Goal: Information Seeking & Learning: Learn about a topic

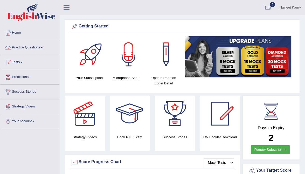
click at [22, 62] on link "Tests" at bounding box center [29, 61] width 59 height 13
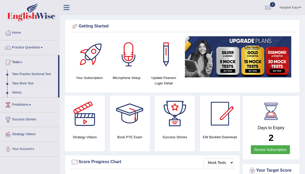
click at [17, 91] on link "History" at bounding box center [34, 92] width 49 height 9
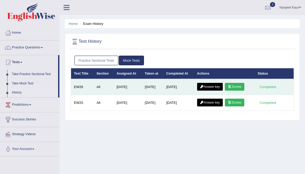
click at [241, 85] on link "Scores" at bounding box center [234, 87] width 19 height 8
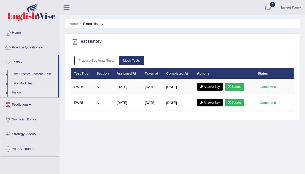
scroll to position [12, 0]
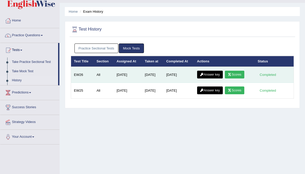
click at [213, 76] on link "Answer key" at bounding box center [210, 75] width 26 height 8
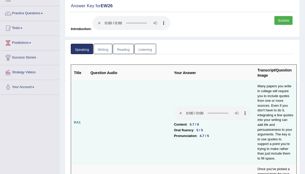
scroll to position [34, 0]
click at [174, 106] on audio at bounding box center [213, 113] width 78 height 14
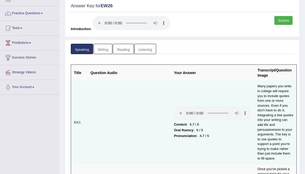
click at [174, 106] on audio at bounding box center [213, 113] width 78 height 14
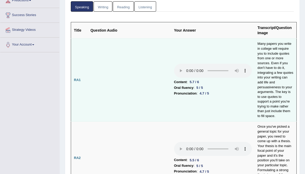
scroll to position [77, 0]
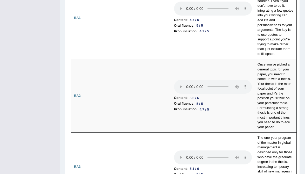
scroll to position [148, 0]
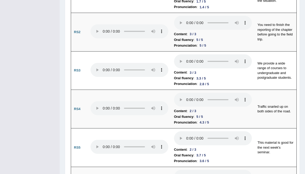
scroll to position [625, 0]
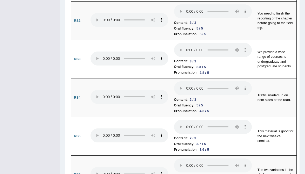
scroll to position [640, 0]
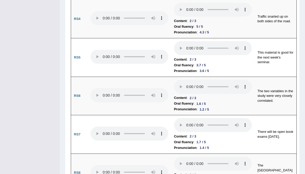
scroll to position [723, 0]
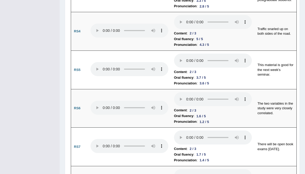
scroll to position [701, 0]
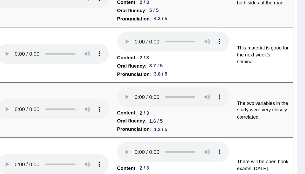
scroll to position [735, 0]
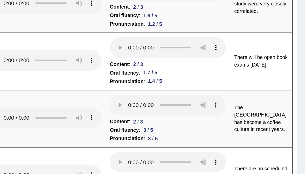
scroll to position [752, 0]
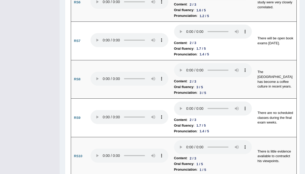
scroll to position [809, 0]
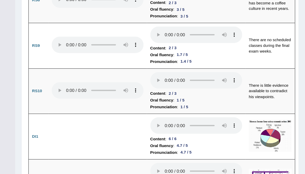
scroll to position [864, 0]
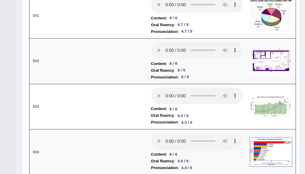
scroll to position [1014, 0]
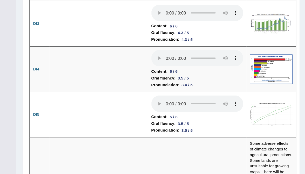
scroll to position [1035, 0]
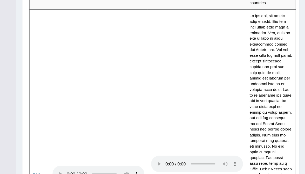
scroll to position [1366, 0]
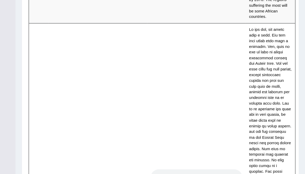
scroll to position [1358, 0]
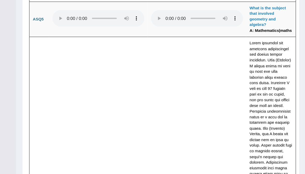
scroll to position [1770, 0]
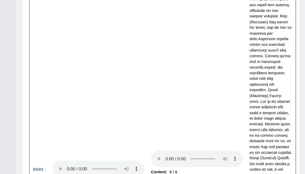
scroll to position [1901, 0]
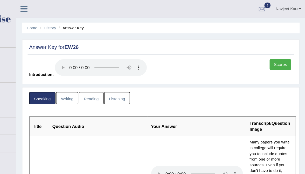
scroll to position [0, 0]
click at [94, 80] on link "Writing" at bounding box center [103, 83] width 19 height 11
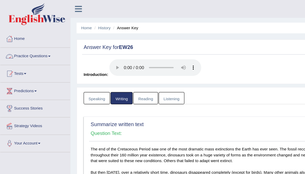
click at [24, 49] on link "Practice Questions" at bounding box center [29, 47] width 59 height 13
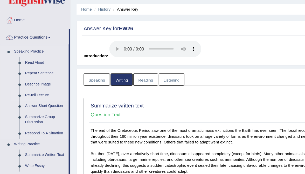
click at [32, 92] on link "Re-tell Lecture" at bounding box center [38, 96] width 39 height 9
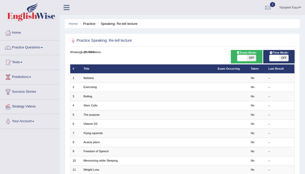
click at [134, 1] on ul "Navjeet Kaur Toggle navigation Username: 0401809009 Access Type: Online Subscri…" at bounding box center [219, 7] width 172 height 15
click at [17, 68] on link "Tests" at bounding box center [29, 61] width 59 height 13
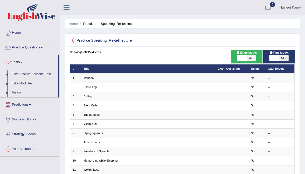
click at [16, 93] on link "History" at bounding box center [34, 92] width 49 height 9
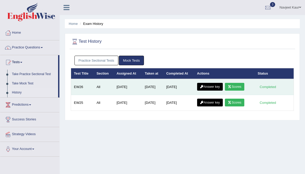
click at [216, 85] on link "Answer key" at bounding box center [210, 87] width 26 height 8
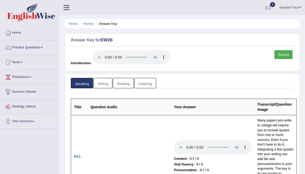
click at [109, 78] on link "Writing" at bounding box center [103, 83] width 19 height 11
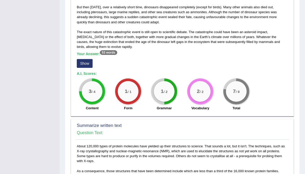
scroll to position [139, 0]
click at [87, 59] on button "Show" at bounding box center [85, 63] width 16 height 9
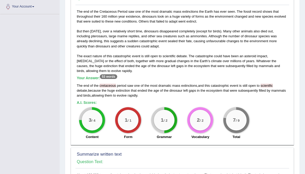
scroll to position [114, 0]
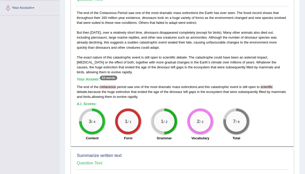
drag, startPoint x: 101, startPoint y: 68, endPoint x: 118, endPoint y: 69, distance: 16.9
click at [118, 77] on h5 "Your Answer: 53 words" at bounding box center [182, 79] width 211 height 5
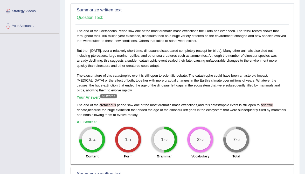
scroll to position [95, 0]
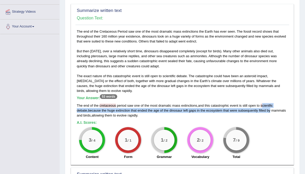
drag, startPoint x: 265, startPoint y: 97, endPoint x: 287, endPoint y: 98, distance: 21.6
click at [287, 103] on div "The end of the cretaceous period saw one of the most dramatic mass extinctions …" at bounding box center [182, 110] width 211 height 15
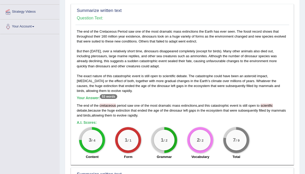
click at [287, 103] on div "The end of the cretaceous period saw one of the most dramatic mass extinctions …" at bounding box center [182, 110] width 211 height 15
drag, startPoint x: 99, startPoint y: 25, endPoint x: 111, endPoint y: 25, distance: 12.5
click at [111, 29] on div "The end of the Cretaceous Period saw one of the most dramatic mass extinctions …" at bounding box center [183, 95] width 214 height 133
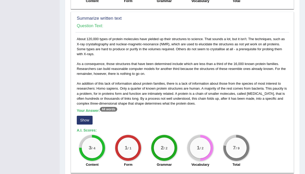
scroll to position [265, 0]
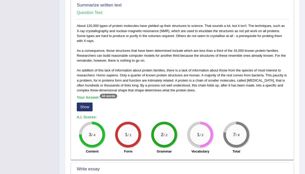
click at [88, 103] on button "Show" at bounding box center [85, 107] width 16 height 9
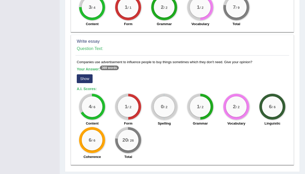
click at [84, 75] on button "Show" at bounding box center [85, 79] width 16 height 9
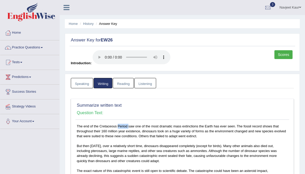
scroll to position [0, 0]
click at [121, 81] on link "Reading" at bounding box center [123, 83] width 21 height 11
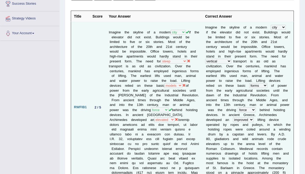
scroll to position [89, 0]
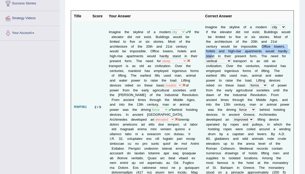
drag, startPoint x: 247, startPoint y: 38, endPoint x: 285, endPoint y: 43, distance: 37.7
click at [285, 43] on td "I m a g i n e t h e s k y l i n e o f a m o d e r n town city planet earth i f …" at bounding box center [249, 107] width 92 height 171
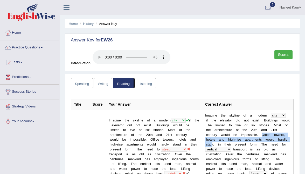
scroll to position [0, 0]
click at [150, 78] on link "Listening" at bounding box center [146, 83] width 22 height 11
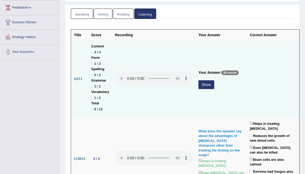
scroll to position [70, 0]
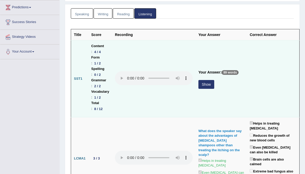
click at [209, 80] on button "Show" at bounding box center [207, 84] width 16 height 9
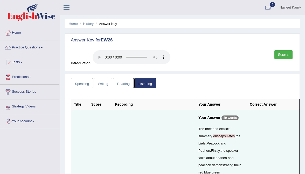
scroll to position [0, 0]
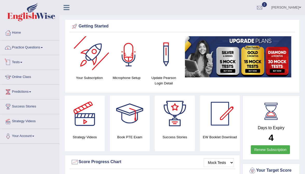
click at [18, 60] on link "Tests" at bounding box center [29, 61] width 59 height 13
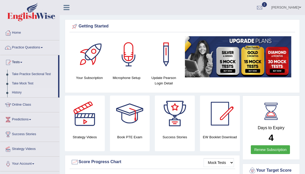
click at [15, 92] on link "History" at bounding box center [34, 92] width 49 height 9
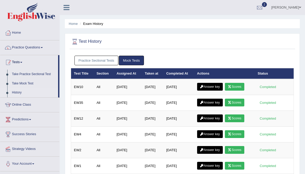
click at [34, 48] on link "Practice Questions" at bounding box center [29, 47] width 59 height 13
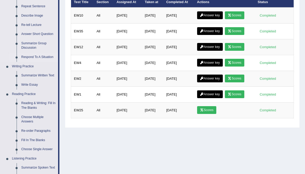
scroll to position [72, 0]
click at [34, 86] on link "Write Essay" at bounding box center [38, 84] width 39 height 9
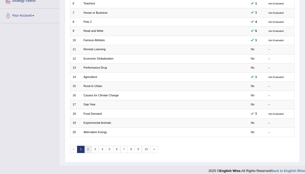
scroll to position [120, 0]
click at [90, 146] on link "2" at bounding box center [88, 149] width 8 height 7
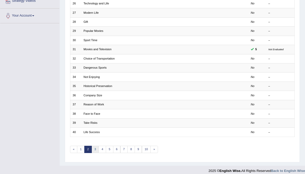
scroll to position [120, 0]
click at [95, 146] on link "3" at bounding box center [96, 149] width 8 height 7
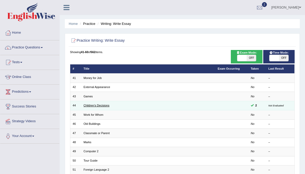
click at [95, 104] on link "Children's Decisions" at bounding box center [97, 105] width 26 height 3
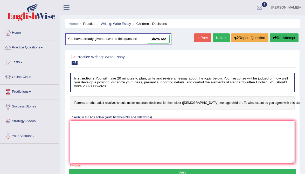
click at [159, 37] on link "show me" at bounding box center [158, 39] width 23 height 9
type textarea "The increasing influence of making important decisions for their older teenage …"
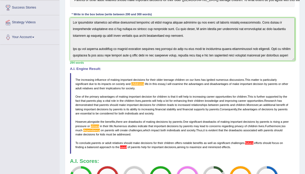
scroll to position [58, 0]
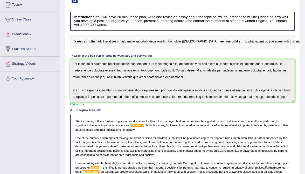
drag, startPoint x: 75, startPoint y: 122, endPoint x: 85, endPoint y: 128, distance: 11.8
click at [85, 128] on blockquote "The increasing influence of making important decisions for their older teenage …" at bounding box center [182, 155] width 225 height 81
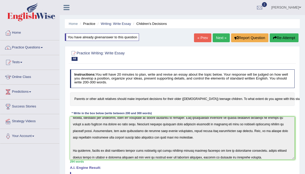
scroll to position [0, 0]
click at [279, 39] on button "Re-Attempt" at bounding box center [284, 37] width 29 height 9
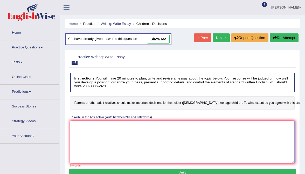
click at [132, 139] on textarea at bounding box center [182, 142] width 225 height 43
paste textarea "The increasing influence of making important decisions for their older teenage …"
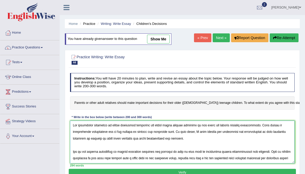
click at [161, 137] on textarea at bounding box center [182, 142] width 225 height 43
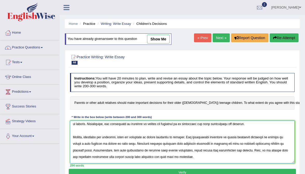
scroll to position [64, 0]
click at [113, 146] on textarea at bounding box center [182, 142] width 225 height 43
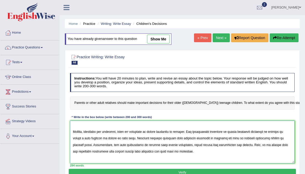
scroll to position [71, 0]
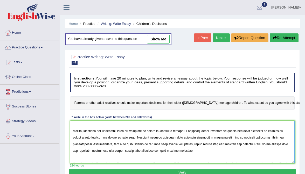
click at [125, 146] on textarea at bounding box center [182, 142] width 225 height 43
click at [100, 145] on textarea at bounding box center [182, 142] width 225 height 43
drag, startPoint x: 99, startPoint y: 145, endPoint x: 130, endPoint y: 146, distance: 30.6
click at [130, 146] on textarea at bounding box center [182, 142] width 225 height 43
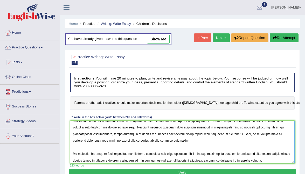
scroll to position [82, 0]
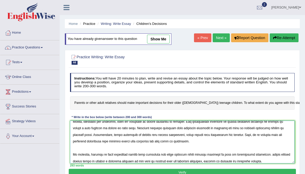
click at [141, 163] on textarea at bounding box center [182, 142] width 225 height 43
click at [260, 157] on textarea at bounding box center [182, 142] width 225 height 43
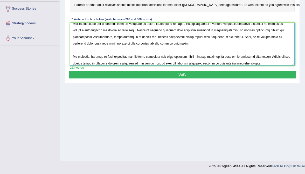
scroll to position [98, 0]
type textarea "The increasing influence of making important decisions for their older teenage …"
click at [245, 79] on button "Verify" at bounding box center [182, 75] width 227 height 8
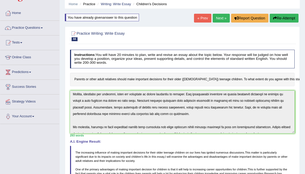
scroll to position [82, 0]
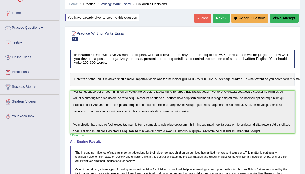
click at [278, 143] on div "Instructions: You will have 20 minutes to plan, write and revise an essay about…" at bounding box center [182, 159] width 227 height 222
click at [288, 21] on button "Re-Attempt" at bounding box center [284, 18] width 29 height 9
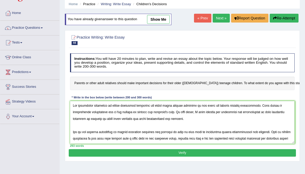
drag, startPoint x: 154, startPoint y: 109, endPoint x: 161, endPoint y: 110, distance: 7.1
click at [161, 110] on textarea at bounding box center [182, 122] width 225 height 43
drag, startPoint x: 150, startPoint y: 110, endPoint x: 189, endPoint y: 108, distance: 38.7
click at [189, 108] on textarea at bounding box center [182, 122] width 225 height 43
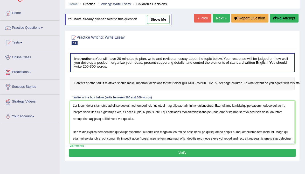
click at [94, 116] on textarea at bounding box center [182, 122] width 225 height 43
click at [213, 116] on textarea at bounding box center [182, 122] width 225 height 43
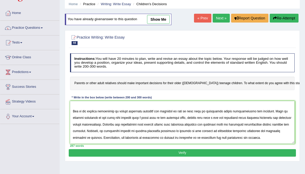
scroll to position [27, 0]
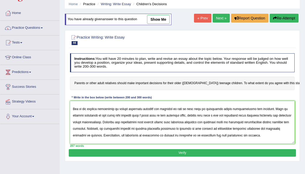
click at [215, 112] on textarea at bounding box center [182, 122] width 225 height 43
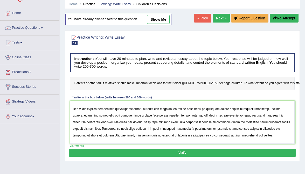
click at [224, 112] on textarea at bounding box center [182, 122] width 225 height 43
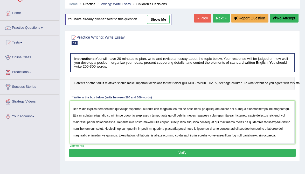
click at [213, 111] on textarea at bounding box center [182, 122] width 225 height 43
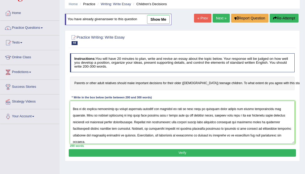
click at [174, 118] on textarea at bounding box center [182, 122] width 225 height 43
click at [179, 120] on textarea at bounding box center [182, 122] width 225 height 43
click at [180, 118] on textarea at bounding box center [182, 122] width 225 height 43
drag, startPoint x: 180, startPoint y: 118, endPoint x: 99, endPoint y: 125, distance: 80.6
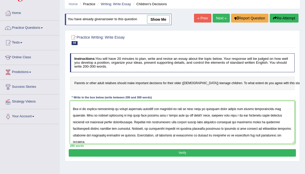
click at [100, 125] on textarea at bounding box center [182, 122] width 225 height 43
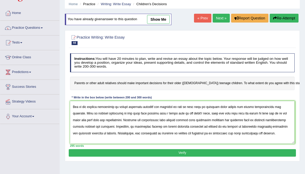
click at [149, 122] on textarea at bounding box center [182, 122] width 225 height 43
drag, startPoint x: 147, startPoint y: 122, endPoint x: 165, endPoint y: 123, distance: 17.4
click at [165, 123] on textarea at bounding box center [182, 122] width 225 height 43
click at [204, 122] on textarea at bounding box center [182, 122] width 225 height 43
drag, startPoint x: 234, startPoint y: 122, endPoint x: 249, endPoint y: 123, distance: 15.6
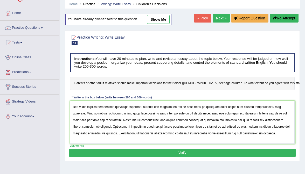
click at [249, 123] on textarea at bounding box center [182, 122] width 225 height 43
click at [231, 123] on textarea at bounding box center [182, 122] width 225 height 43
drag, startPoint x: 234, startPoint y: 123, endPoint x: 251, endPoint y: 123, distance: 17.7
click at [251, 123] on textarea at bounding box center [182, 122] width 225 height 43
drag, startPoint x: 231, startPoint y: 129, endPoint x: 276, endPoint y: 127, distance: 45.0
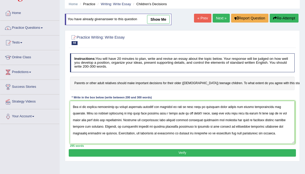
click at [276, 127] on textarea at bounding box center [182, 122] width 225 height 43
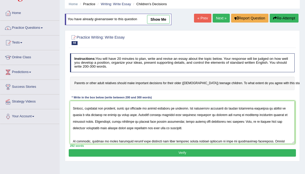
scroll to position [75, 0]
drag, startPoint x: 72, startPoint y: 116, endPoint x: 130, endPoint y: 117, distance: 57.7
click at [130, 117] on textarea at bounding box center [182, 122] width 225 height 43
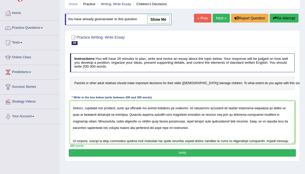
drag, startPoint x: 272, startPoint y: 109, endPoint x: 287, endPoint y: 110, distance: 14.6
click at [287, 110] on textarea at bounding box center [182, 122] width 225 height 43
click at [234, 111] on textarea at bounding box center [182, 122] width 225 height 43
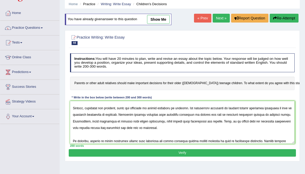
click at [199, 116] on textarea at bounding box center [182, 122] width 225 height 43
drag, startPoint x: 241, startPoint y: 116, endPoint x: 91, endPoint y: 119, distance: 149.9
click at [91, 119] on textarea at bounding box center [182, 122] width 225 height 43
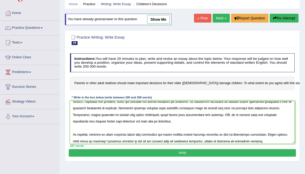
scroll to position [82, 0]
type textarea "The increasing influence of making important decisionson our lives has ignited …"
click at [118, 157] on button "Verify" at bounding box center [182, 154] width 227 height 8
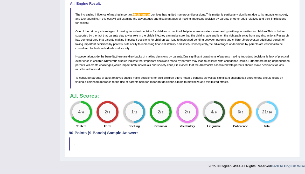
scroll to position [159, 0]
